Goal: Obtain resource: Download file/media

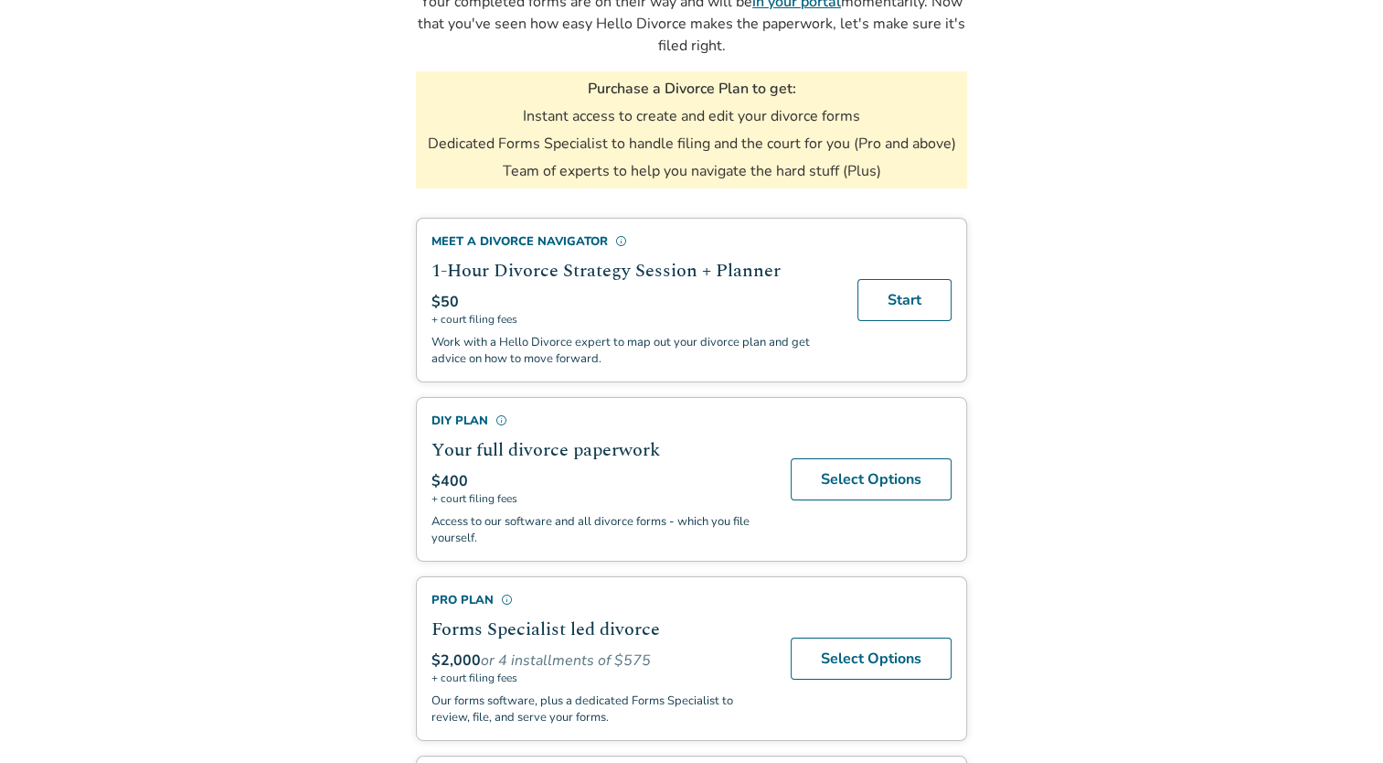
scroll to position [236, 0]
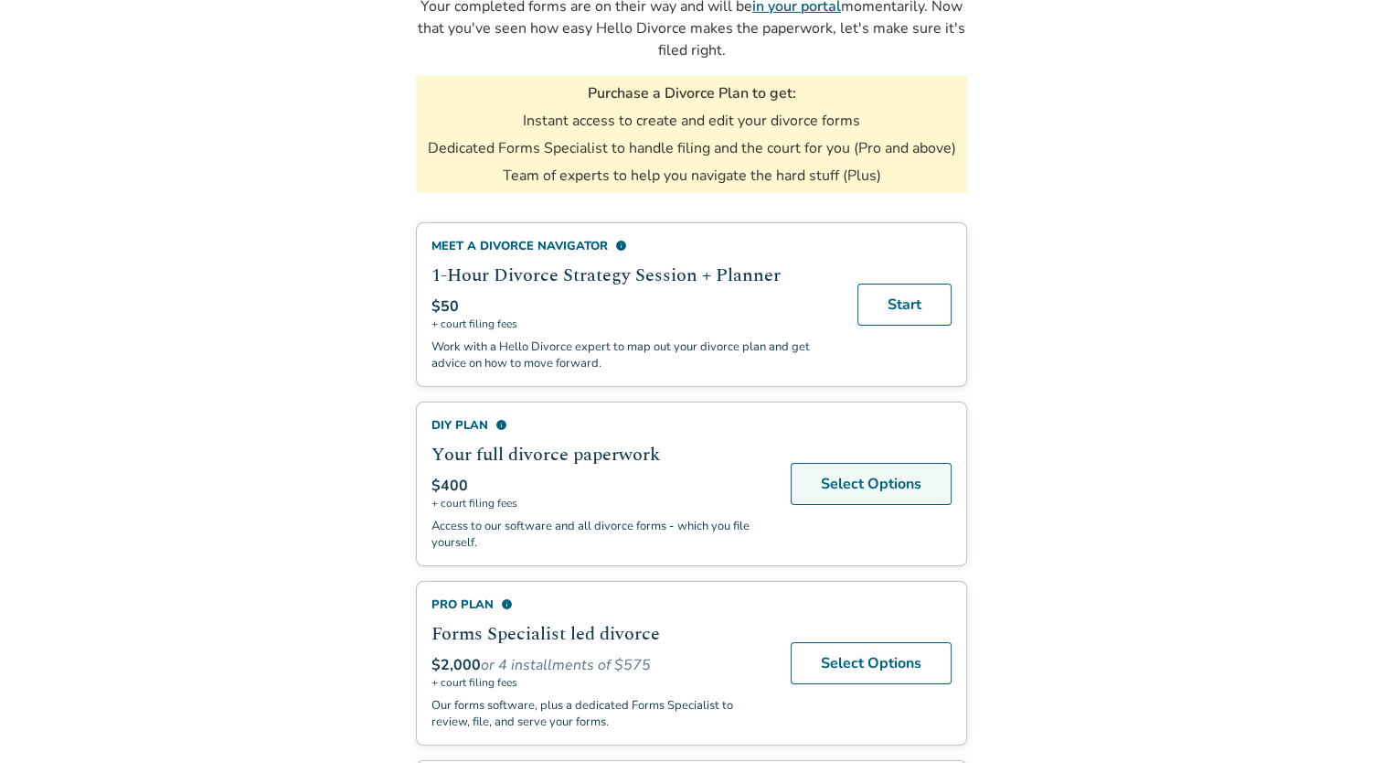
click at [909, 491] on link "Select Options" at bounding box center [871, 484] width 161 height 42
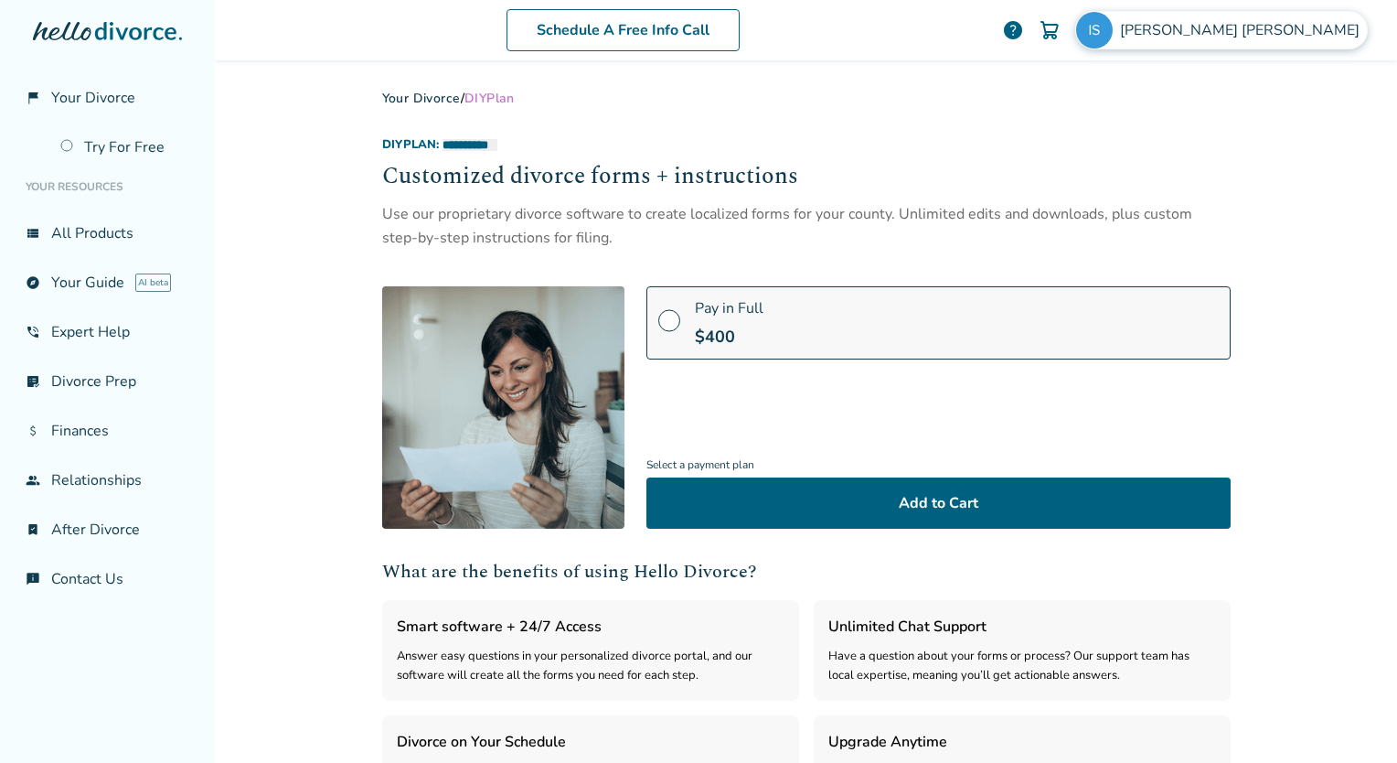
click at [1268, 38] on span "[PERSON_NAME]" at bounding box center [1243, 30] width 247 height 20
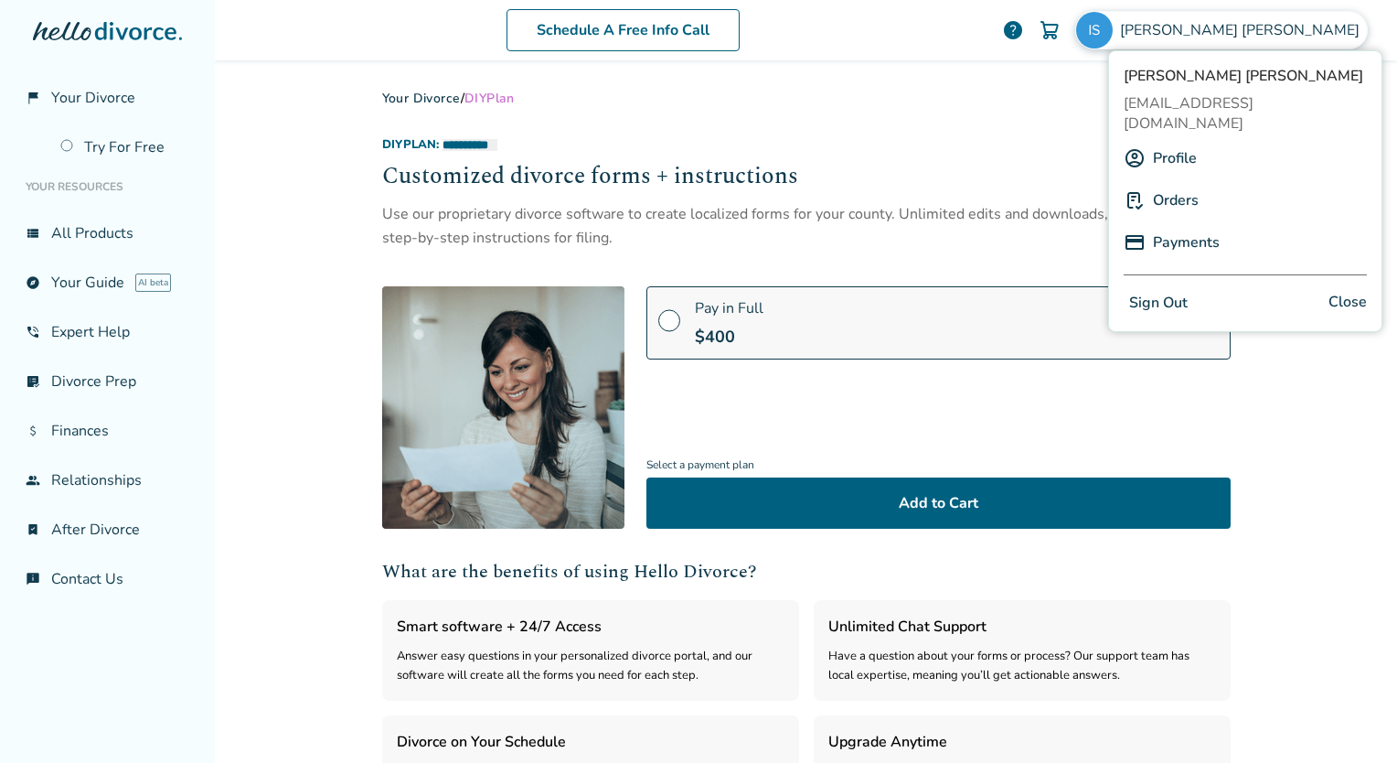
click at [1139, 189] on img at bounding box center [1135, 200] width 22 height 22
click at [1163, 183] on link "Orders" at bounding box center [1176, 200] width 46 height 35
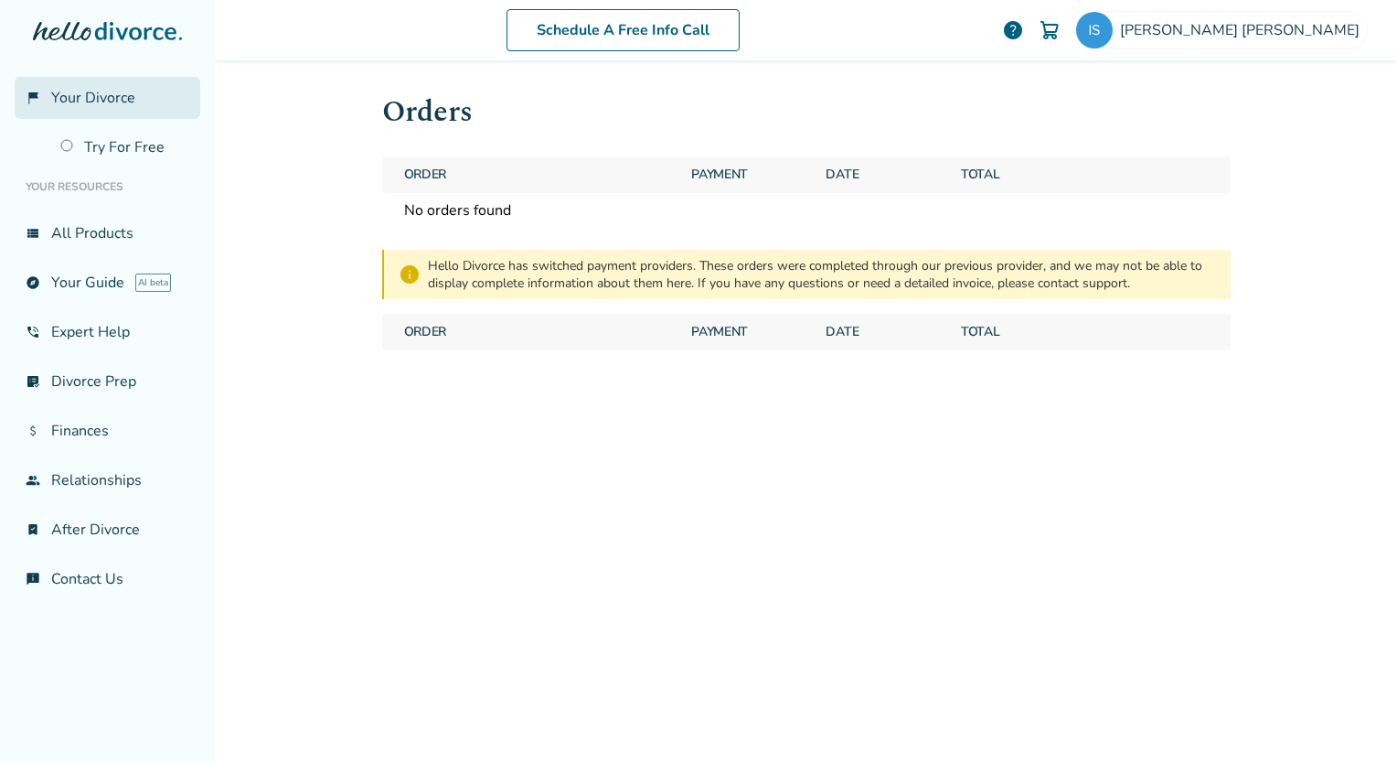
click at [103, 101] on span "Your Divorce" at bounding box center [93, 98] width 84 height 20
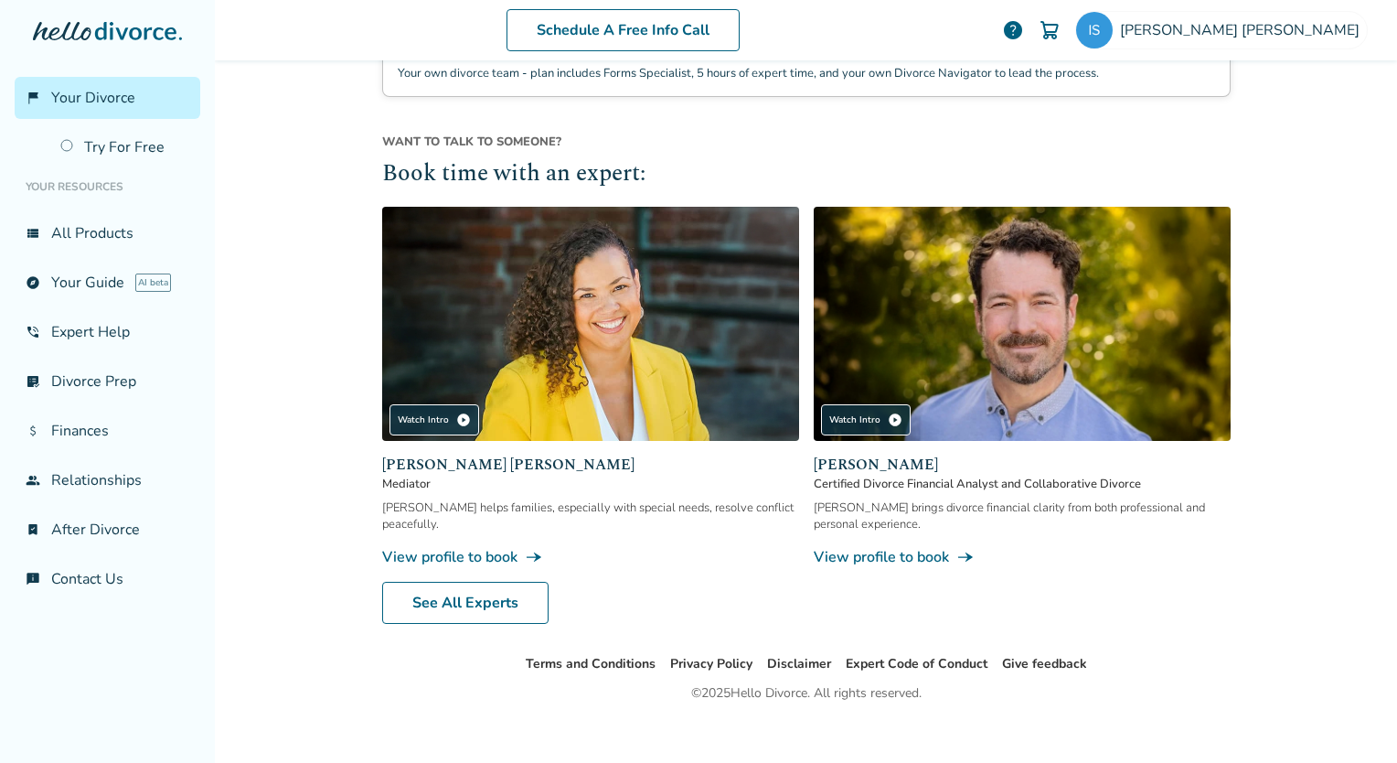
scroll to position [1606, 0]
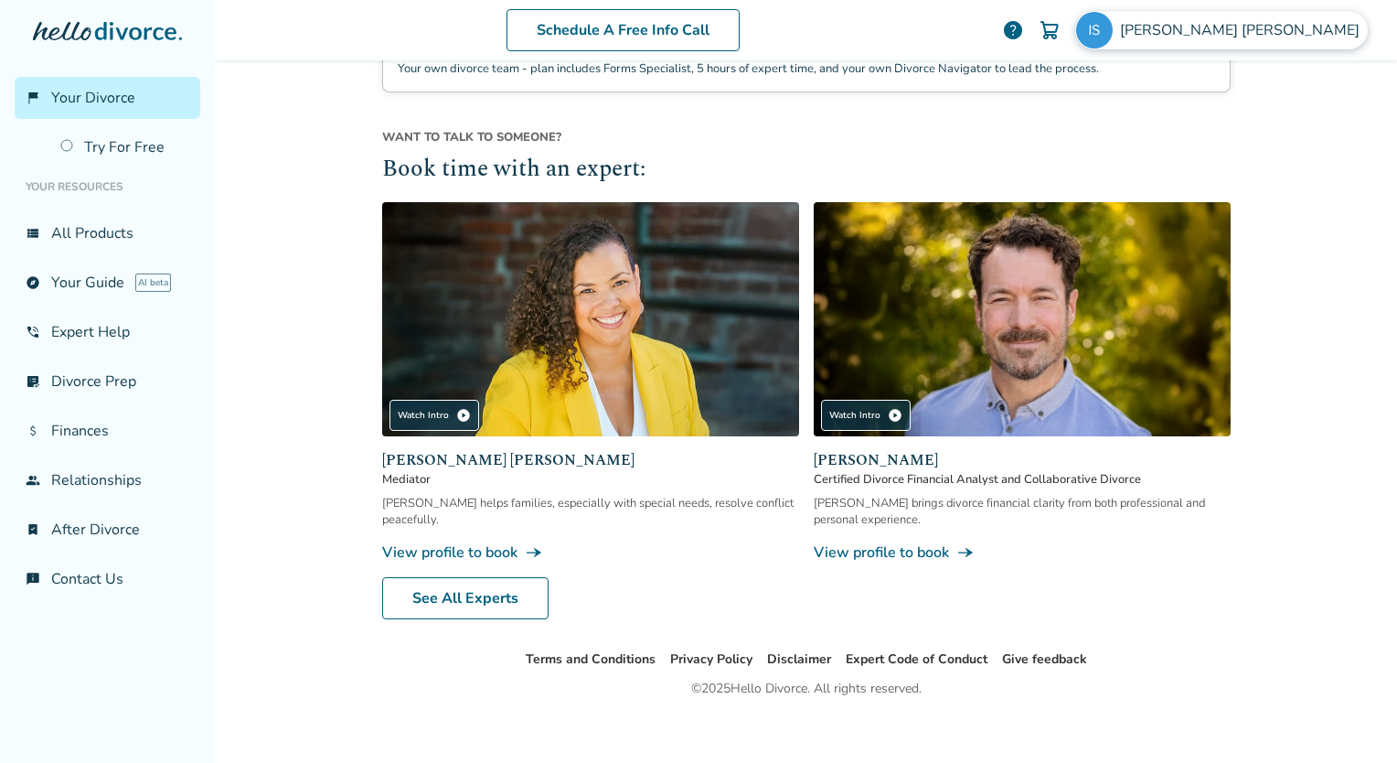
click at [1113, 37] on img at bounding box center [1094, 30] width 37 height 37
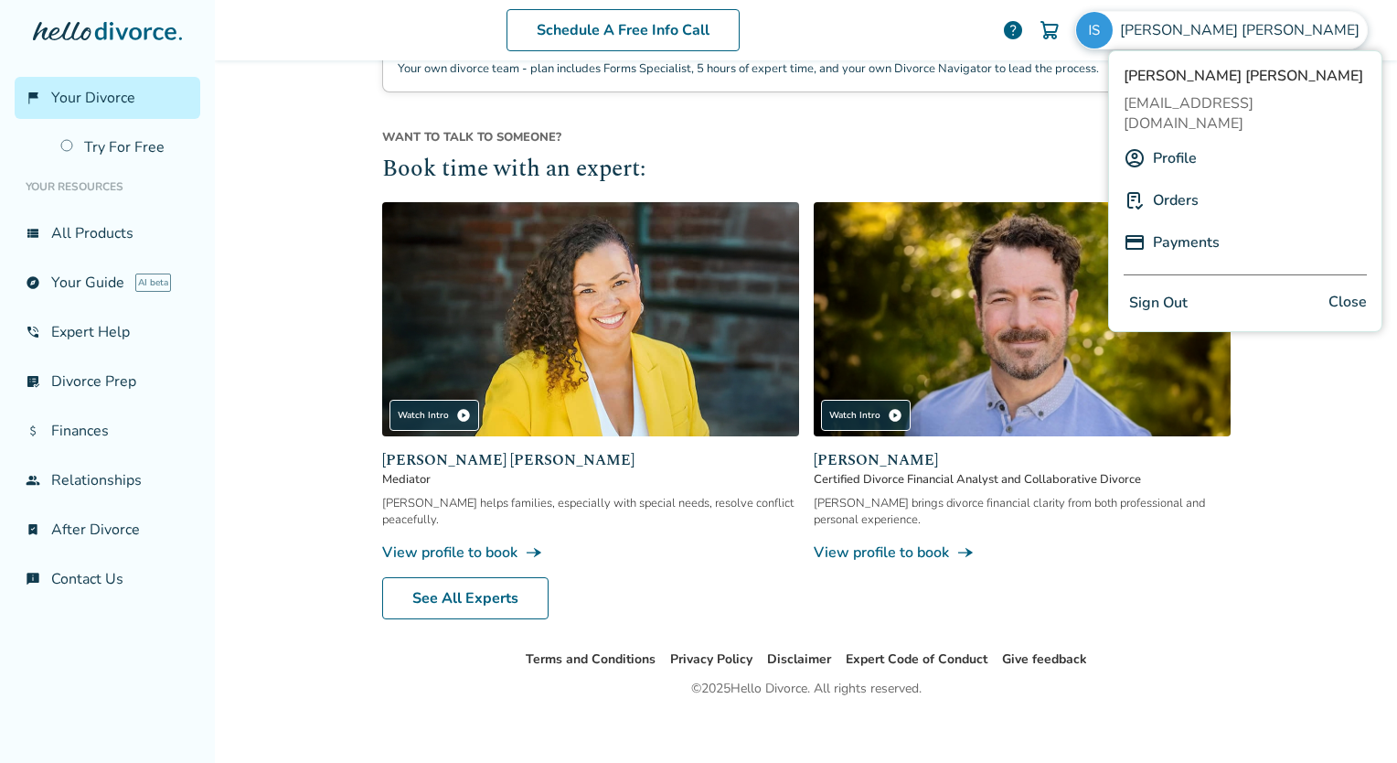
click at [1179, 143] on link "Profile" at bounding box center [1175, 158] width 44 height 35
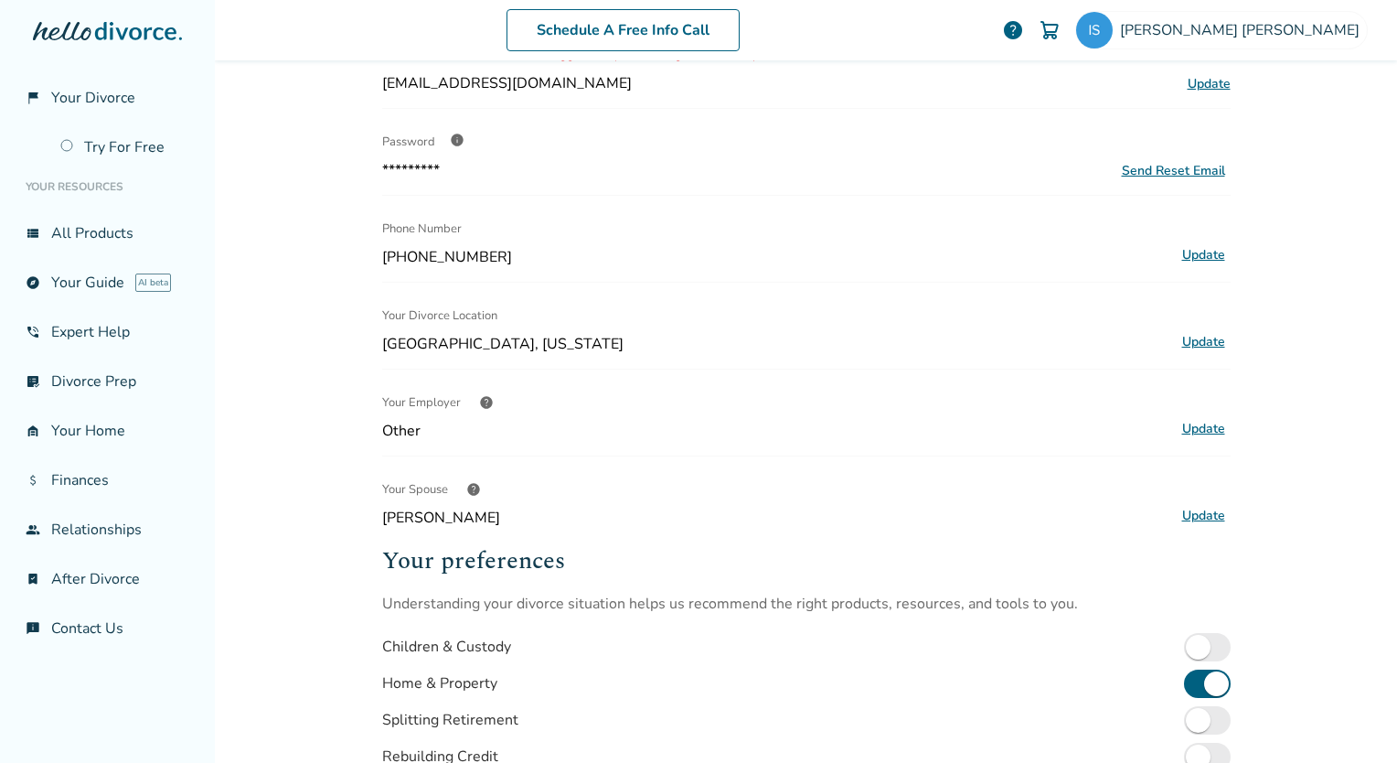
scroll to position [108, 0]
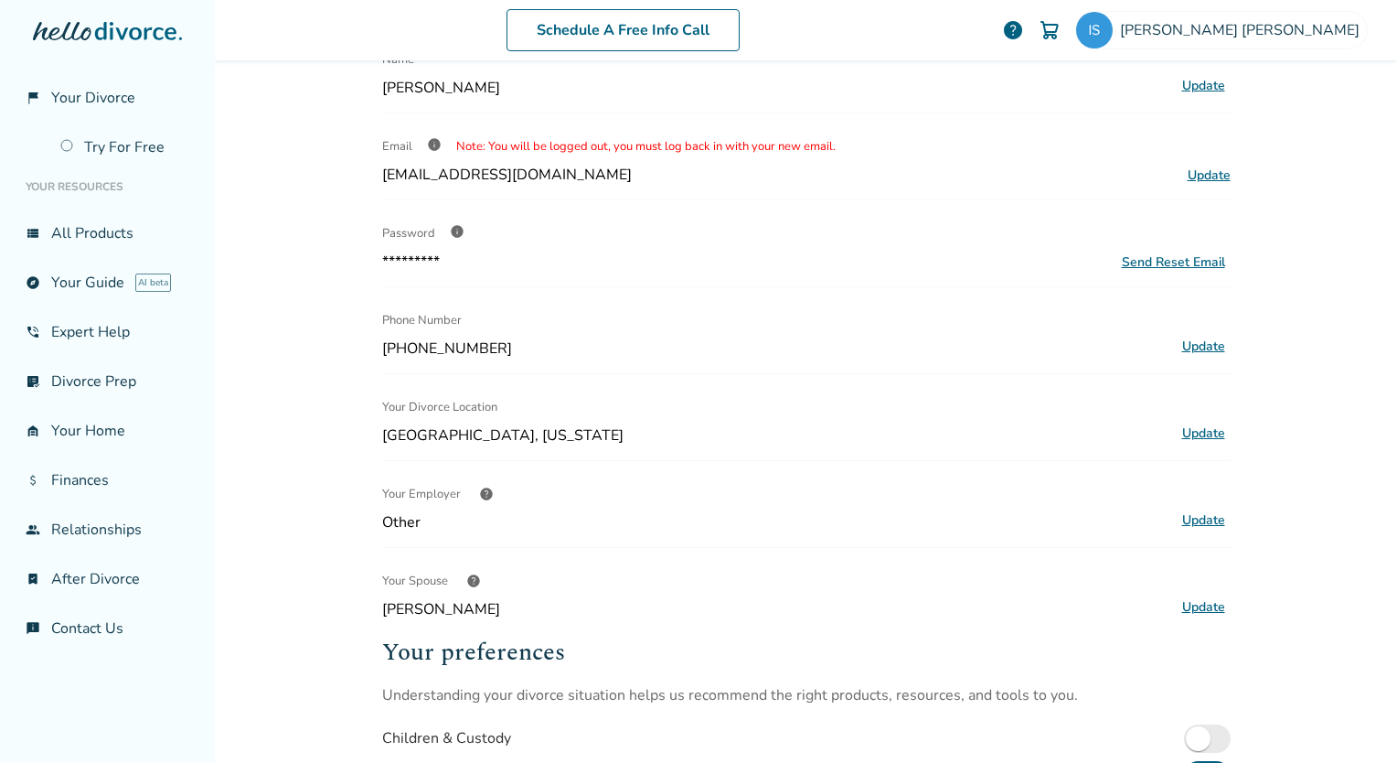
click at [1201, 518] on button "Update" at bounding box center [1204, 520] width 54 height 24
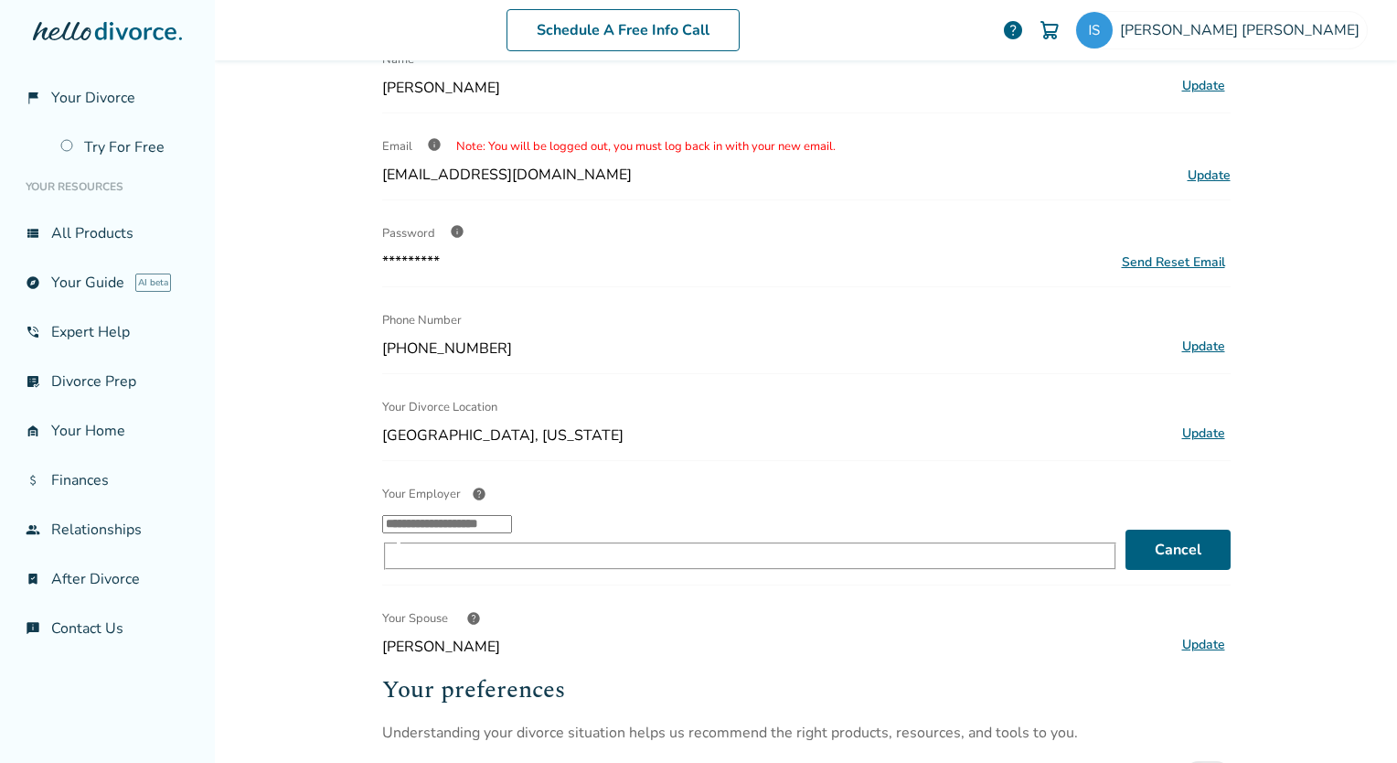
click at [512, 533] on input "Your Employer help ​" at bounding box center [447, 524] width 130 height 18
click at [786, 594] on li "Other" at bounding box center [761, 590] width 700 height 20
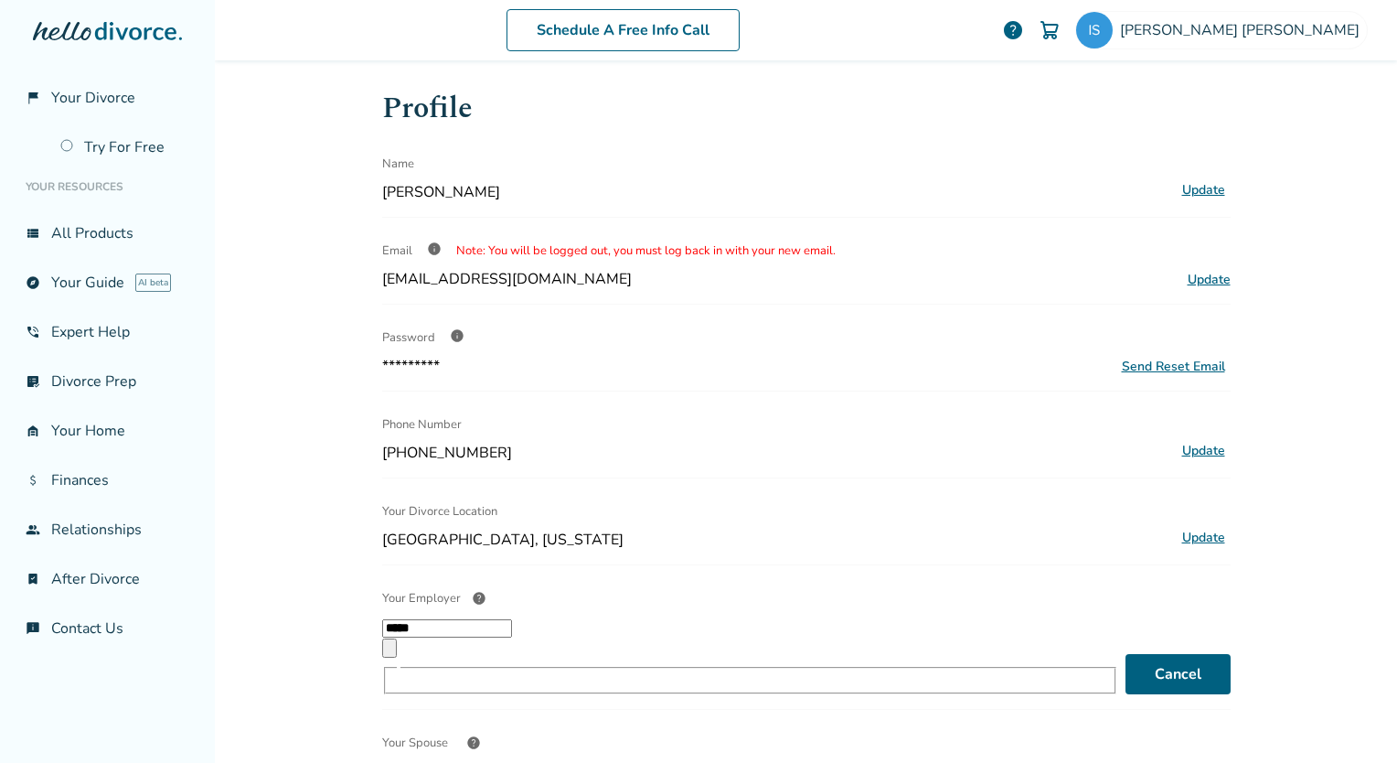
scroll to position [0, 0]
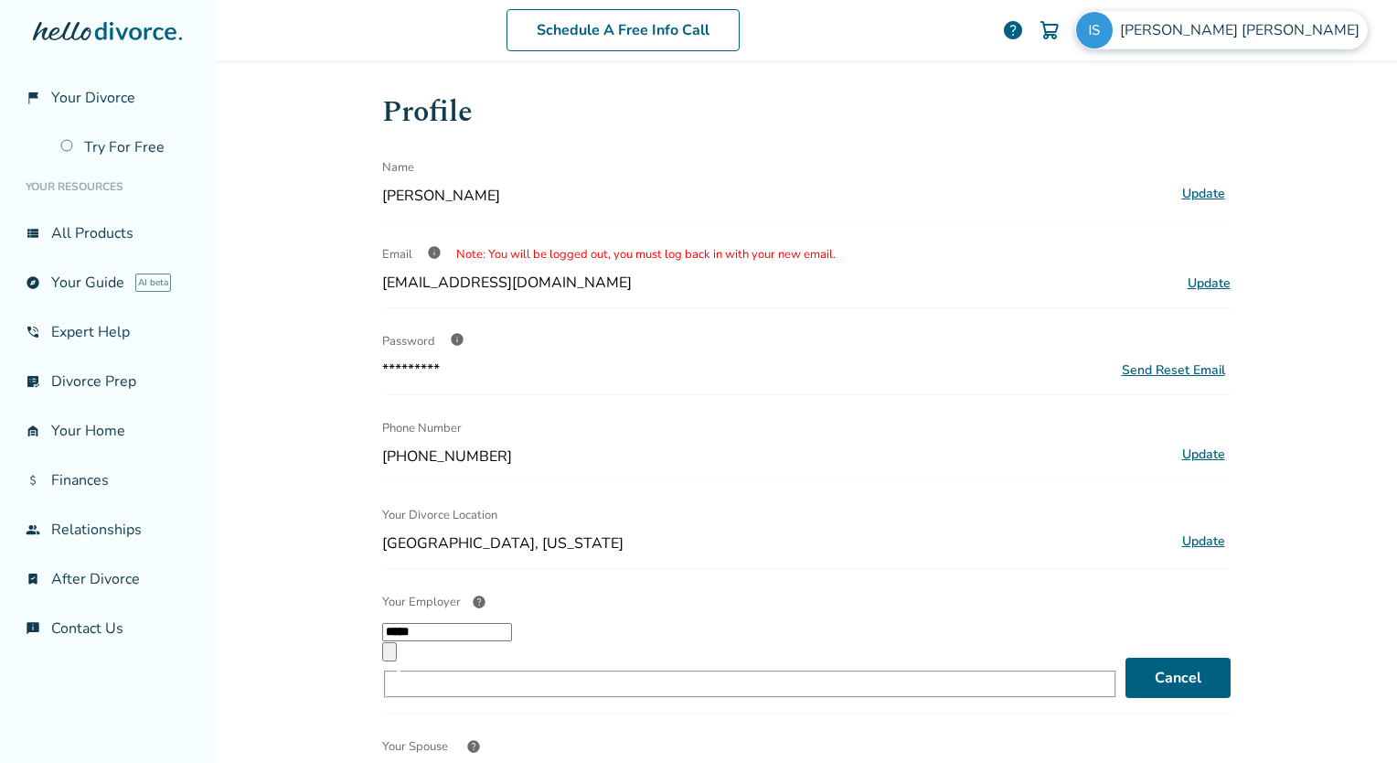
type input "*****"
click at [1256, 23] on span "[PERSON_NAME]" at bounding box center [1243, 30] width 247 height 20
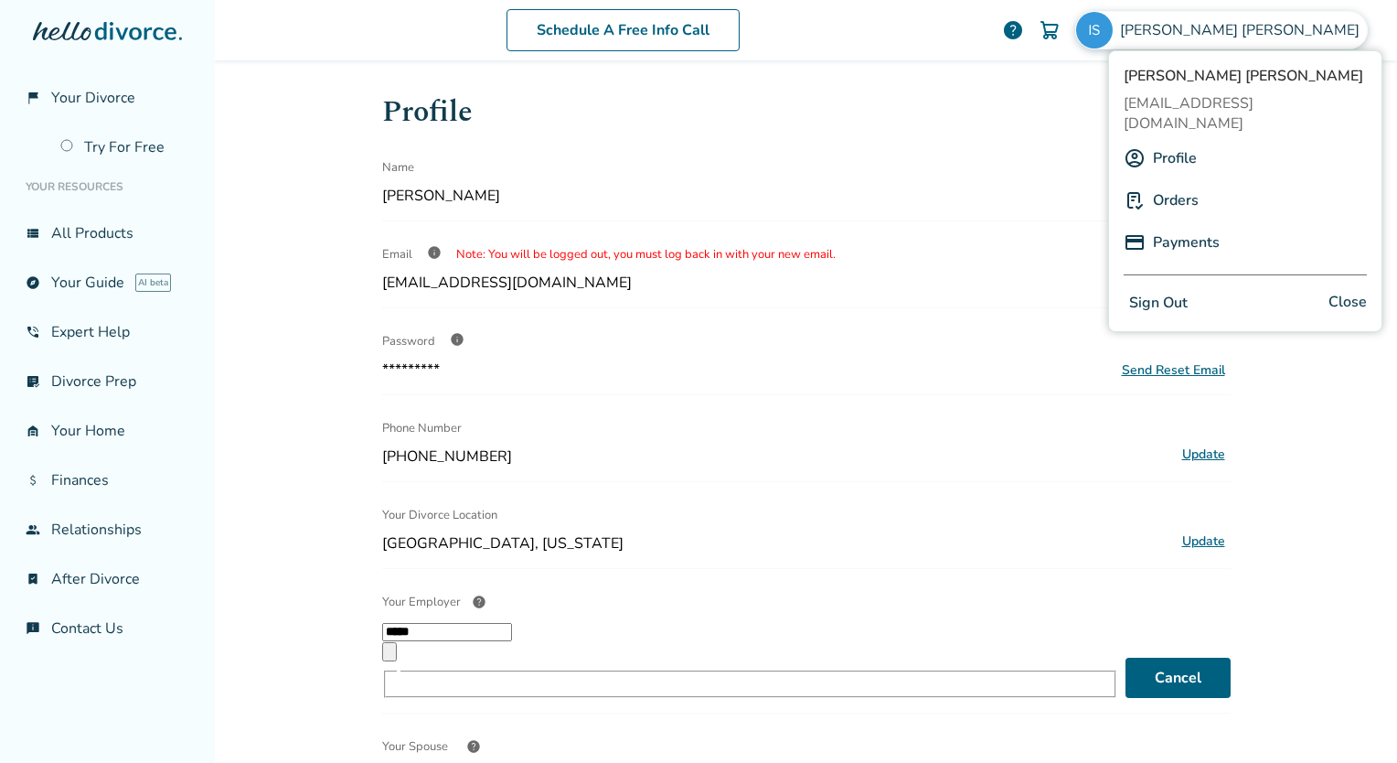
click at [1174, 183] on link "Orders" at bounding box center [1176, 200] width 46 height 35
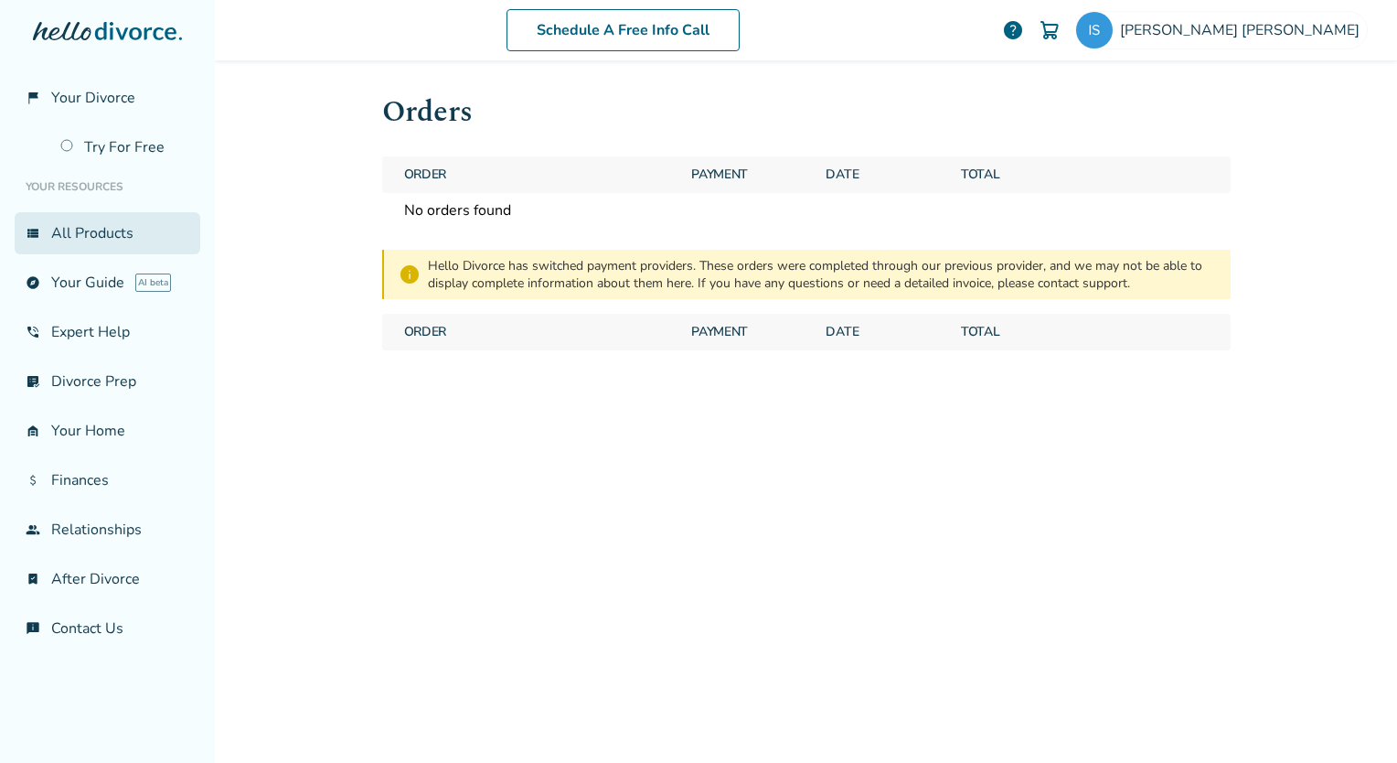
click at [65, 233] on link "view_list All Products" at bounding box center [108, 233] width 186 height 42
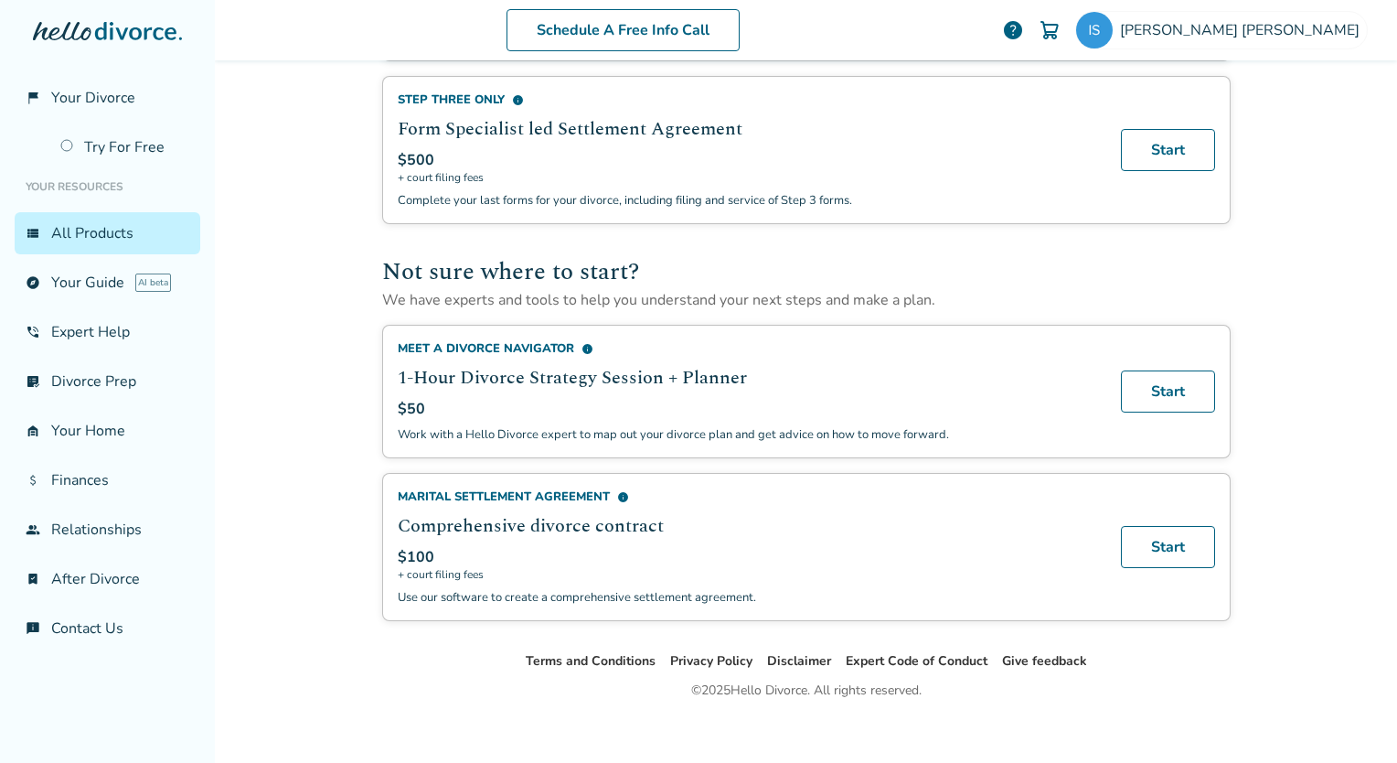
scroll to position [1039, 0]
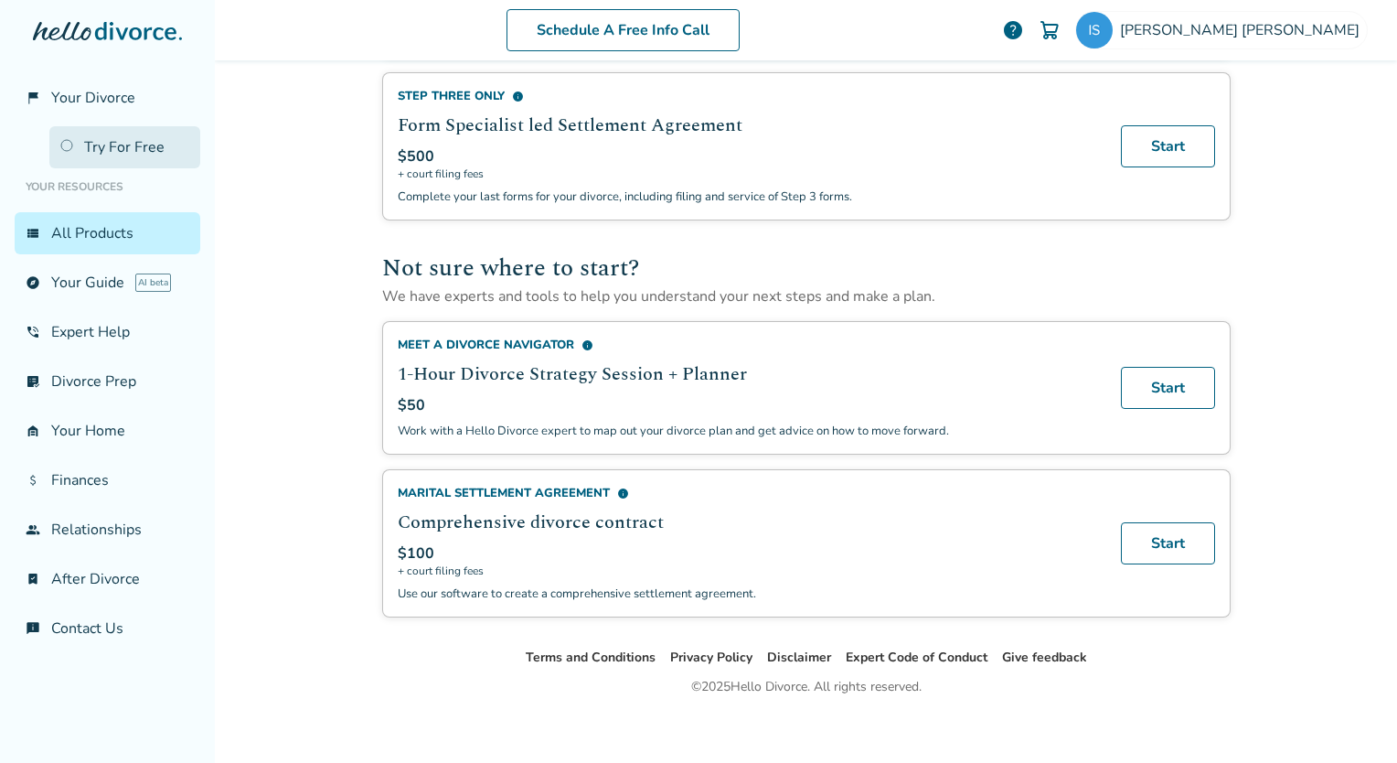
click at [91, 143] on link "Try For Free" at bounding box center [124, 147] width 151 height 42
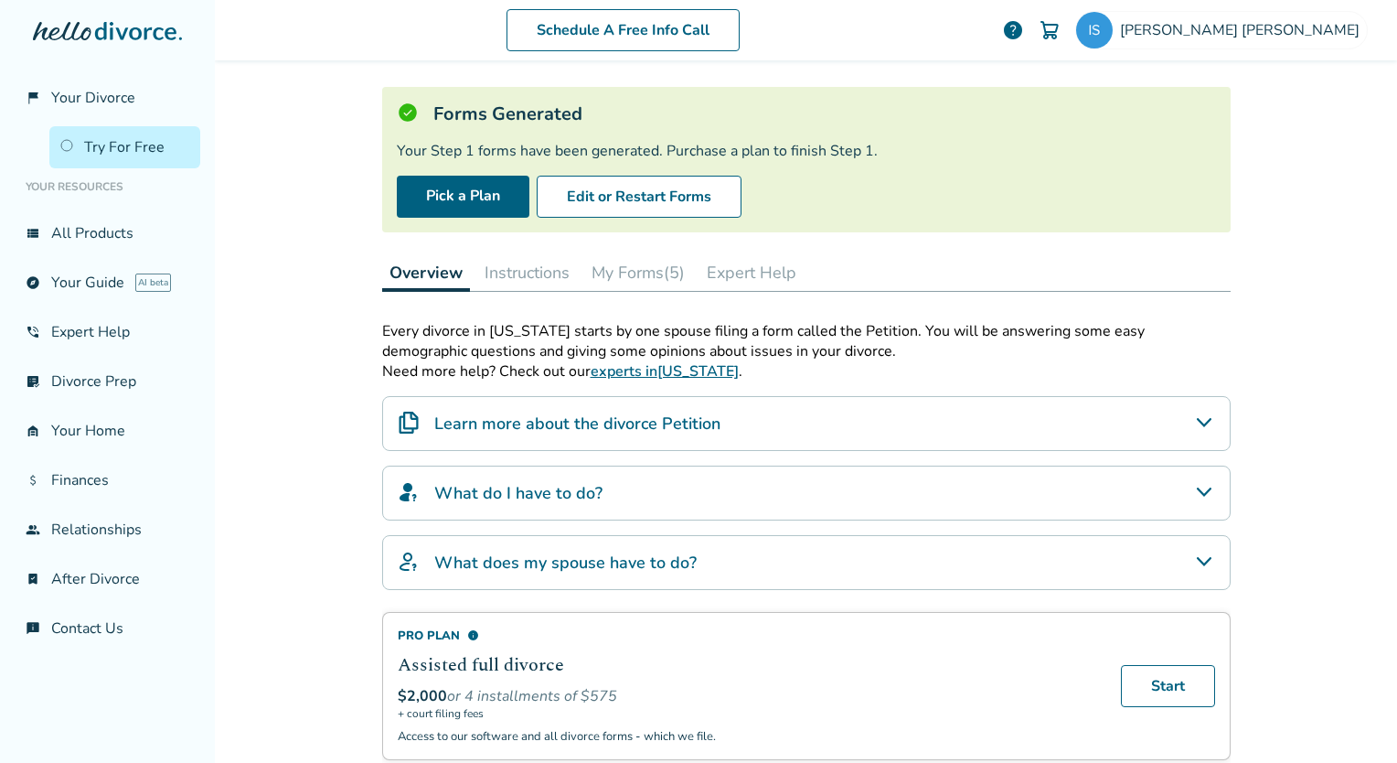
click at [637, 275] on button "My Forms (5)" at bounding box center [638, 272] width 108 height 37
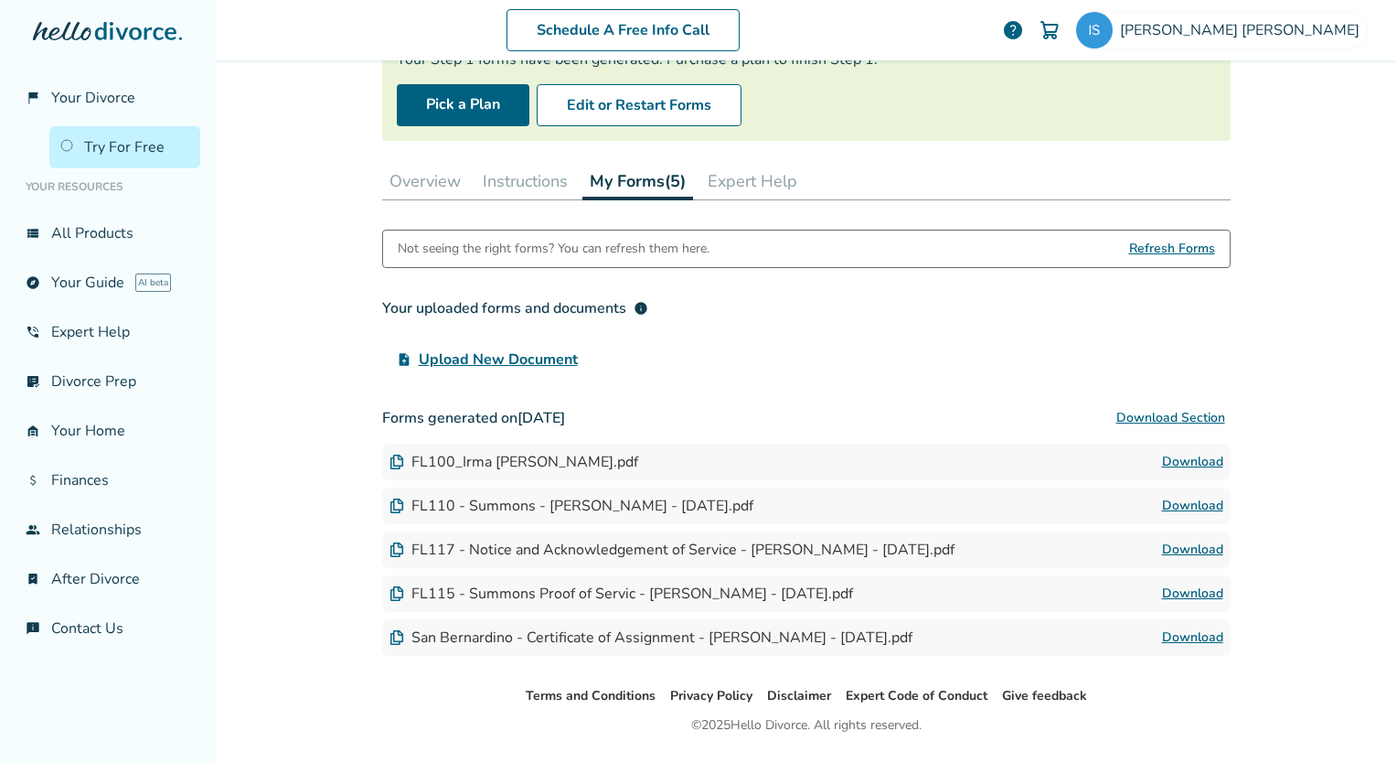
scroll to position [229, 0]
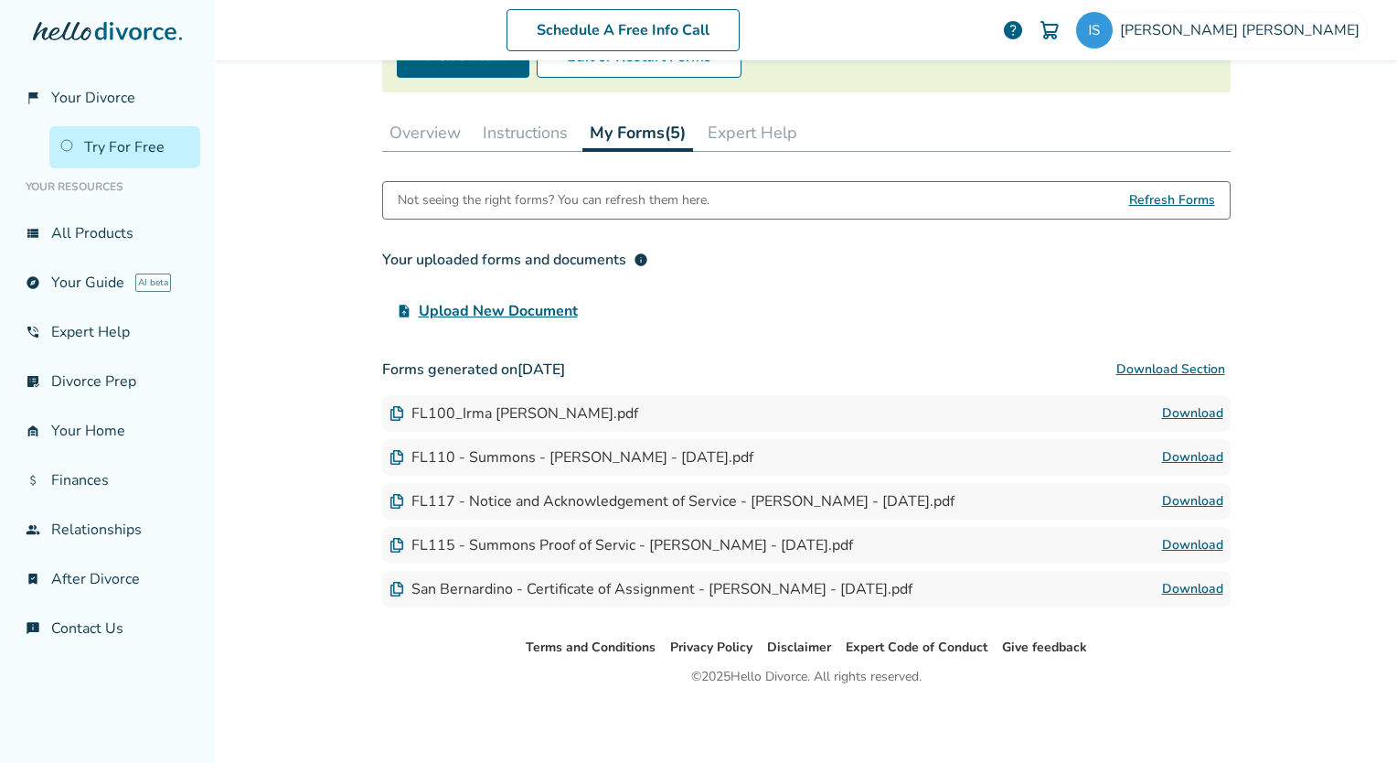
click at [395, 413] on img at bounding box center [396, 413] width 15 height 15
click at [1165, 408] on link "Download" at bounding box center [1192, 413] width 61 height 22
